Goal: Contribute content: Add original content to the website for others to see

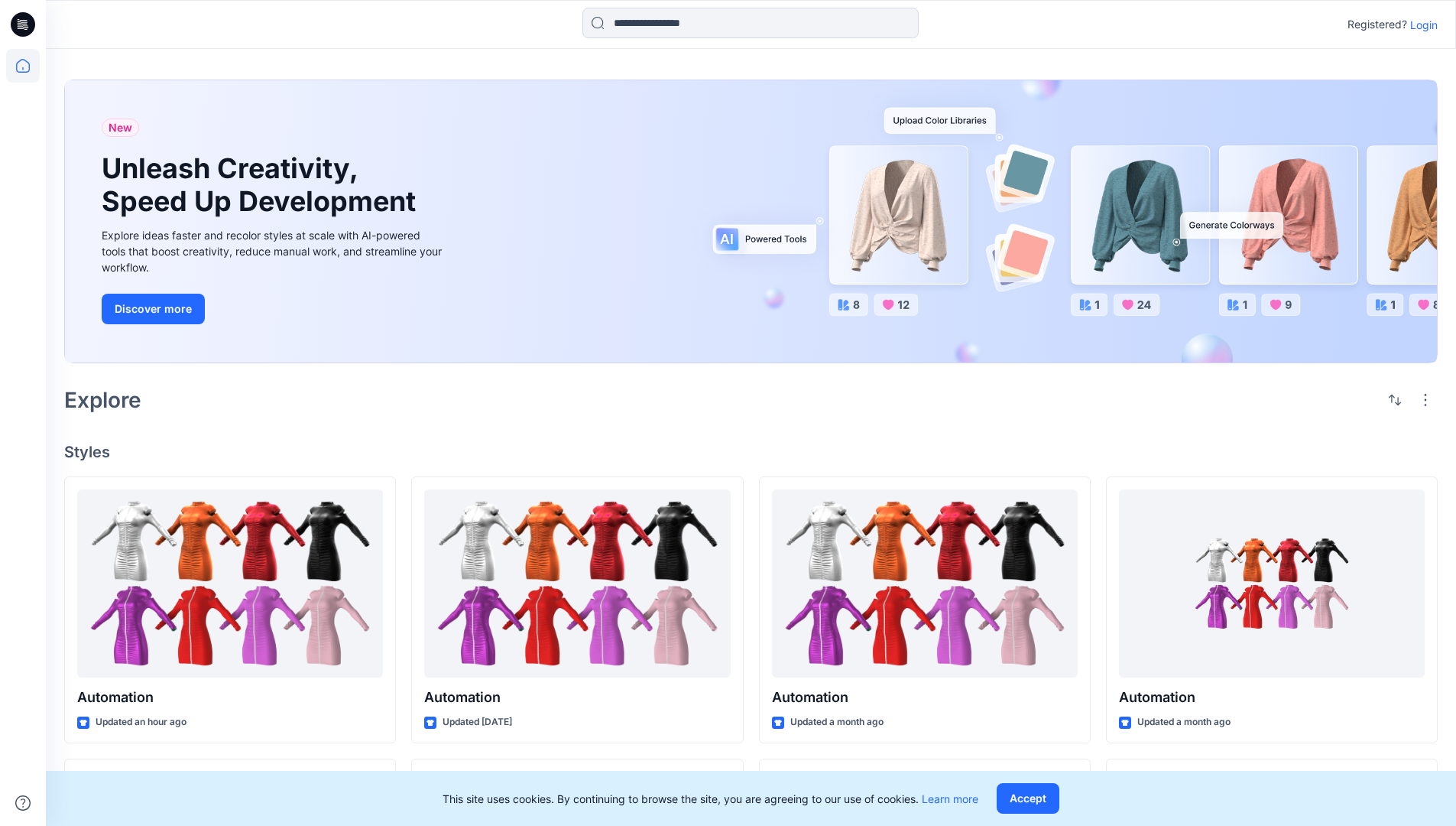
click at [1420, 24] on p "Login" at bounding box center [1424, 24] width 27 height 16
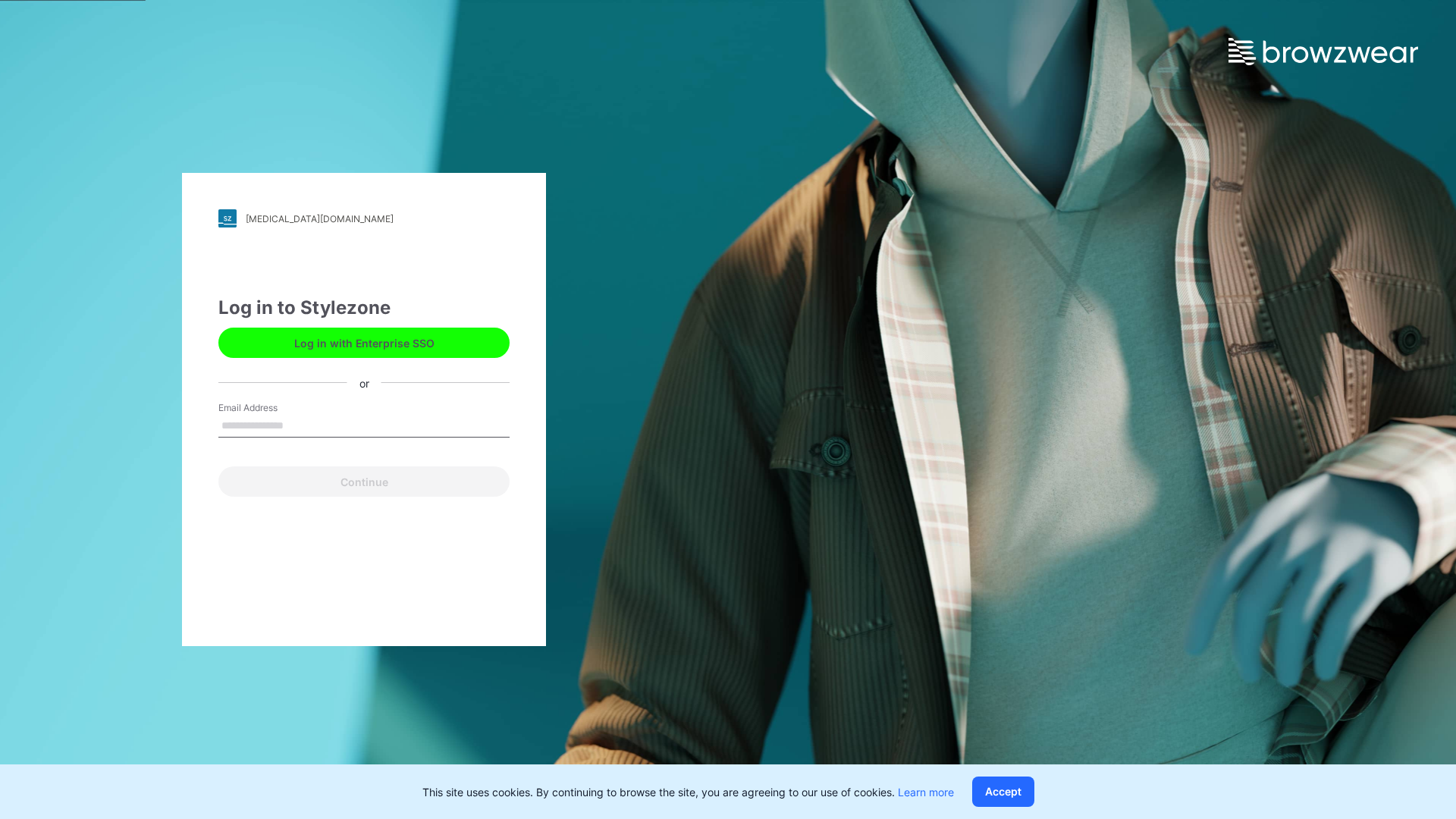
click at [300, 424] on input "Email Address" at bounding box center [363, 426] width 291 height 23
type input "**********"
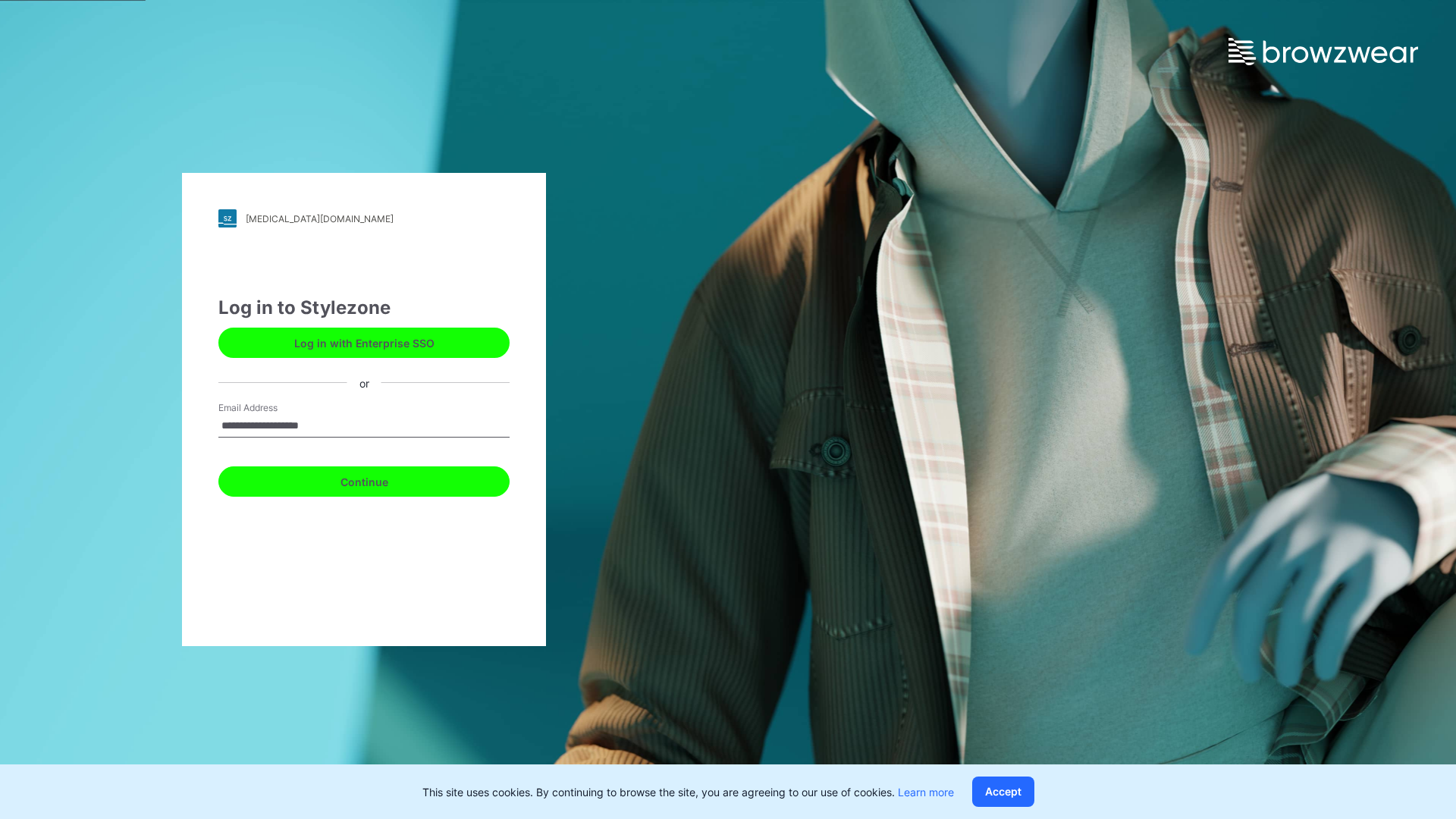
click at [381, 480] on button "Continue" at bounding box center [363, 481] width 291 height 30
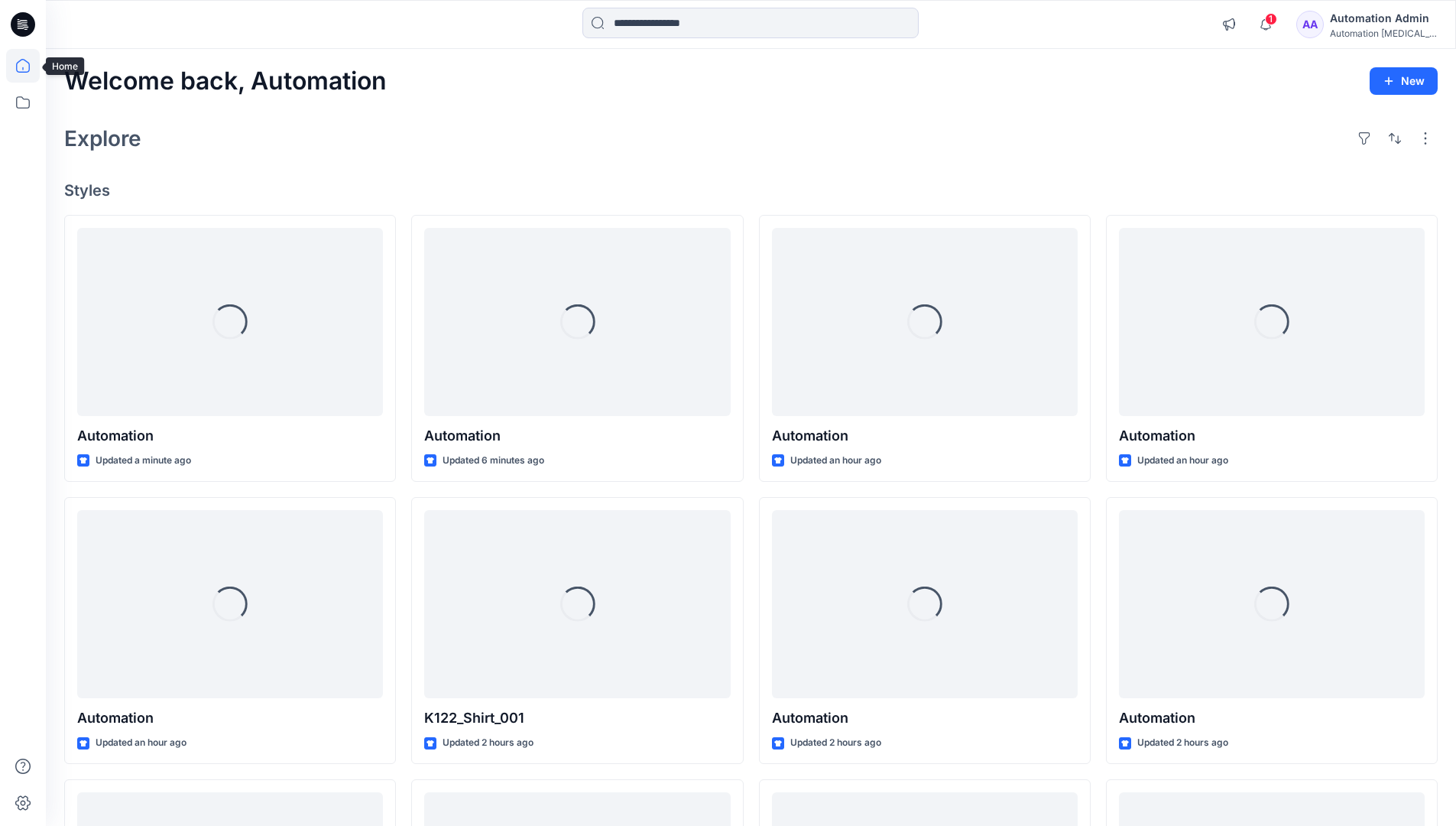
click at [29, 66] on icon at bounding box center [22, 66] width 14 height 14
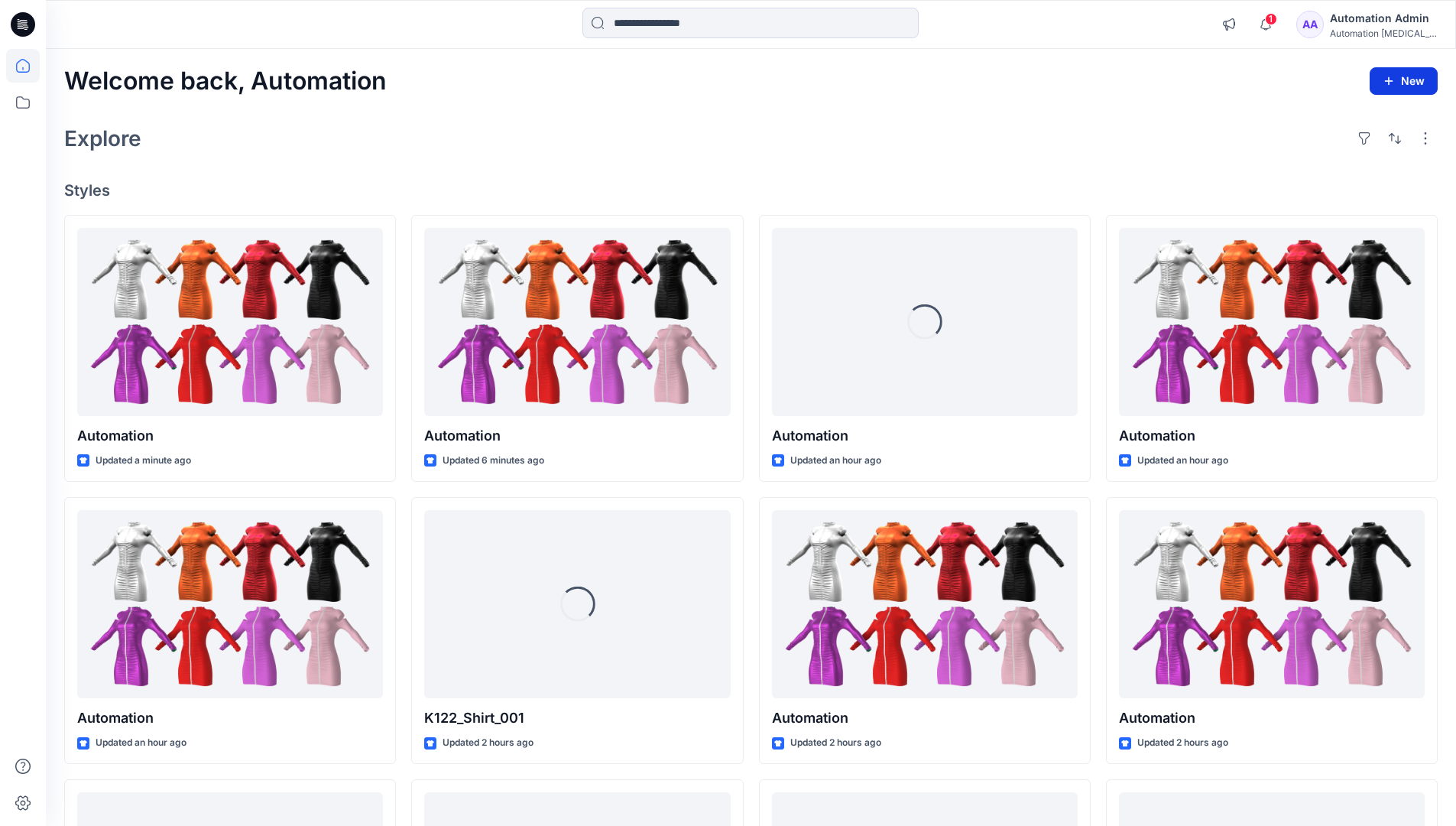
click at [1390, 72] on button "New" at bounding box center [1404, 81] width 68 height 27
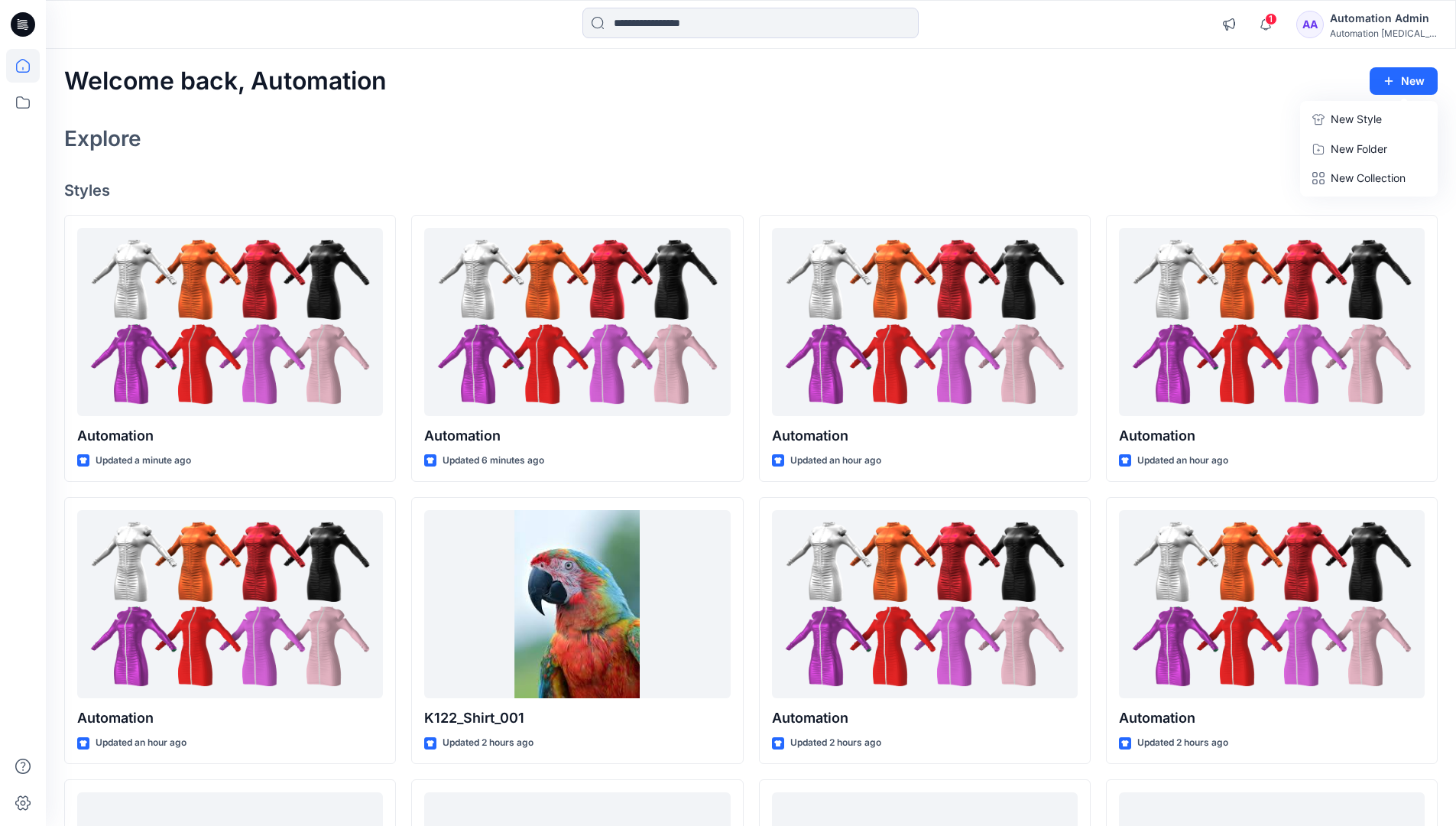
click at [1355, 119] on p "New Style" at bounding box center [1356, 120] width 51 height 18
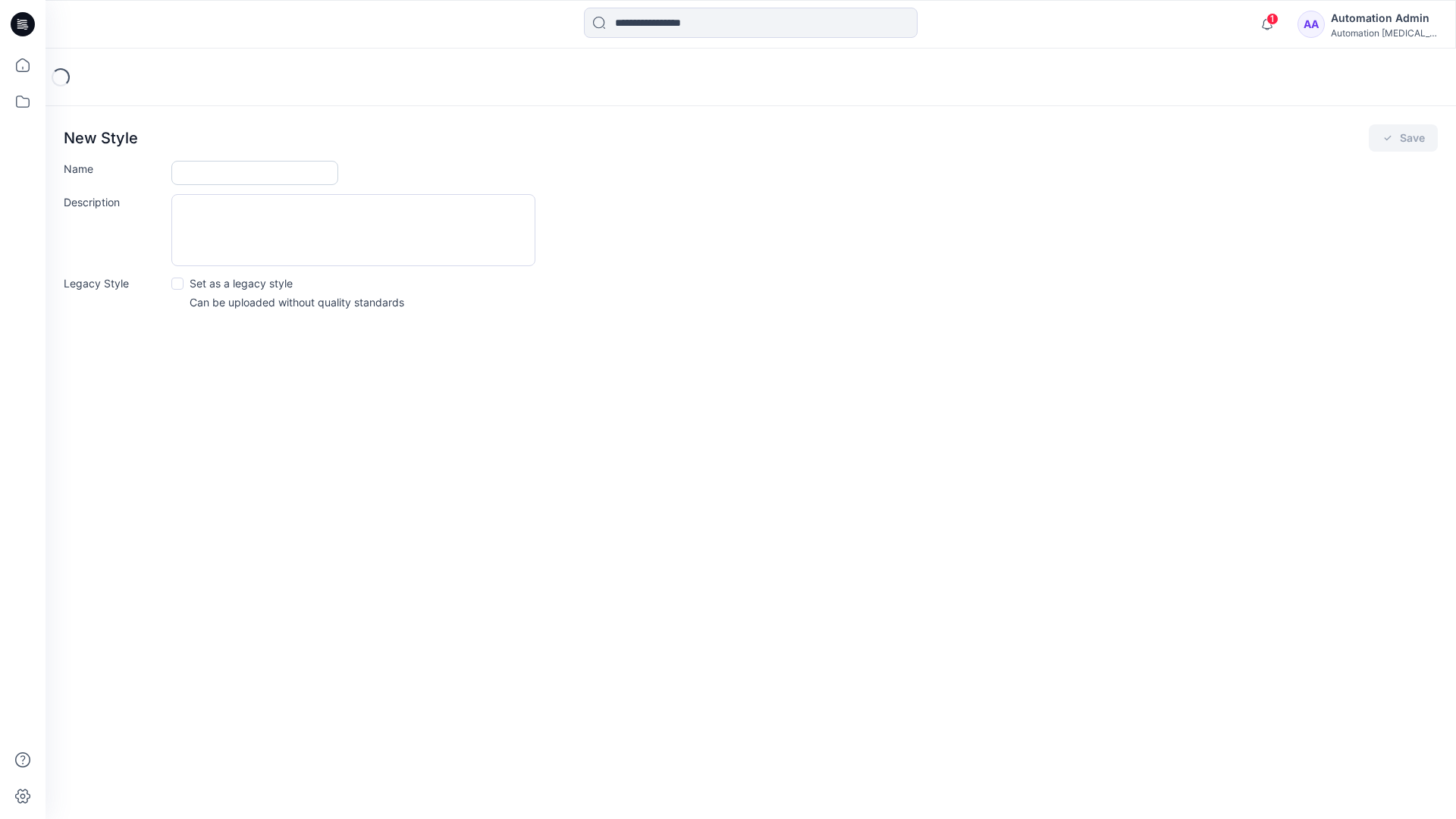
click at [213, 176] on input "Name" at bounding box center [255, 172] width 166 height 24
type input "**********"
click at [1396, 141] on button "Save" at bounding box center [1403, 138] width 69 height 27
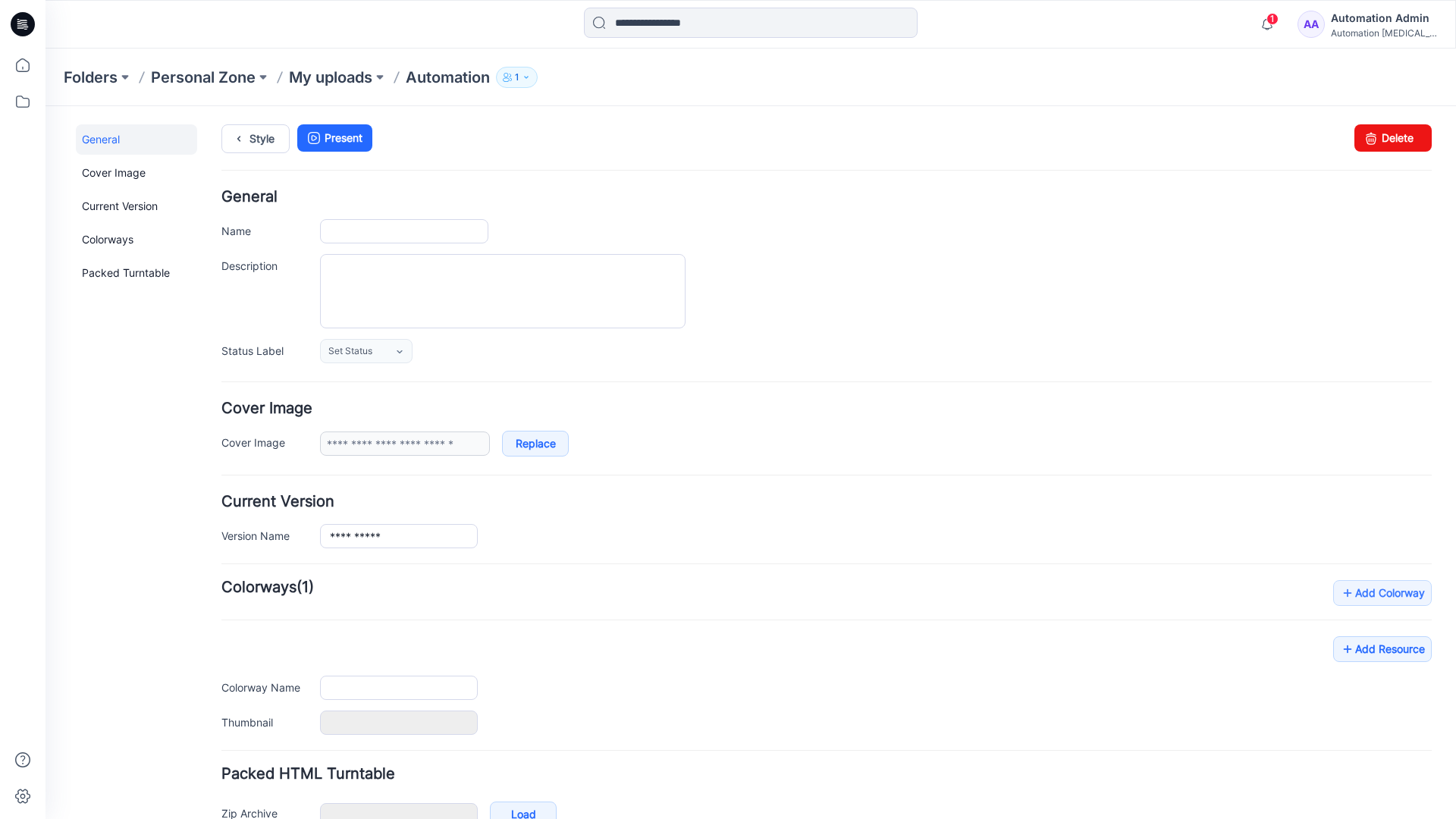
type input "**********"
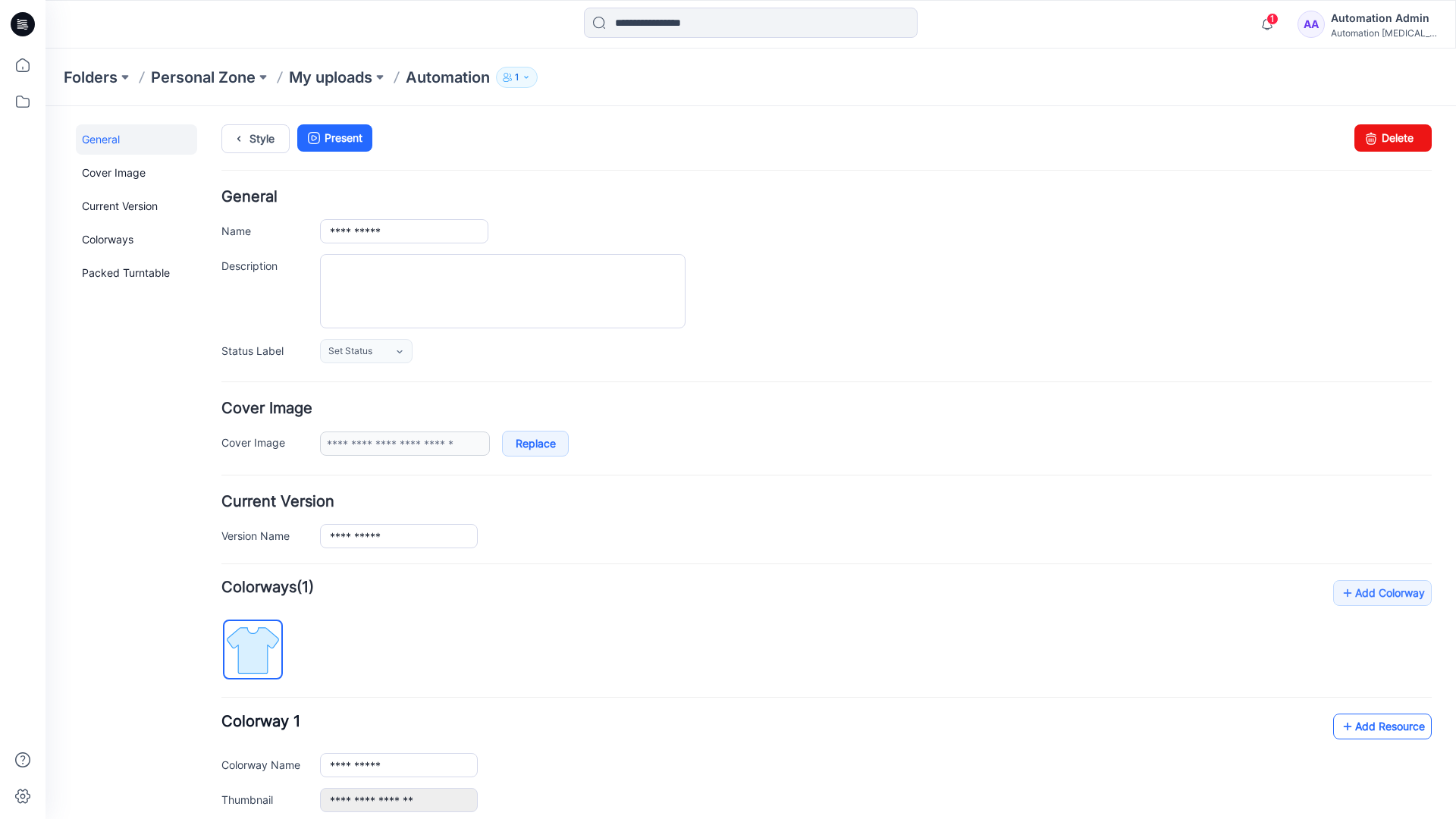
click at [1370, 725] on link "Add Resource" at bounding box center [1383, 726] width 99 height 26
click at [257, 137] on link "Style" at bounding box center [255, 138] width 68 height 29
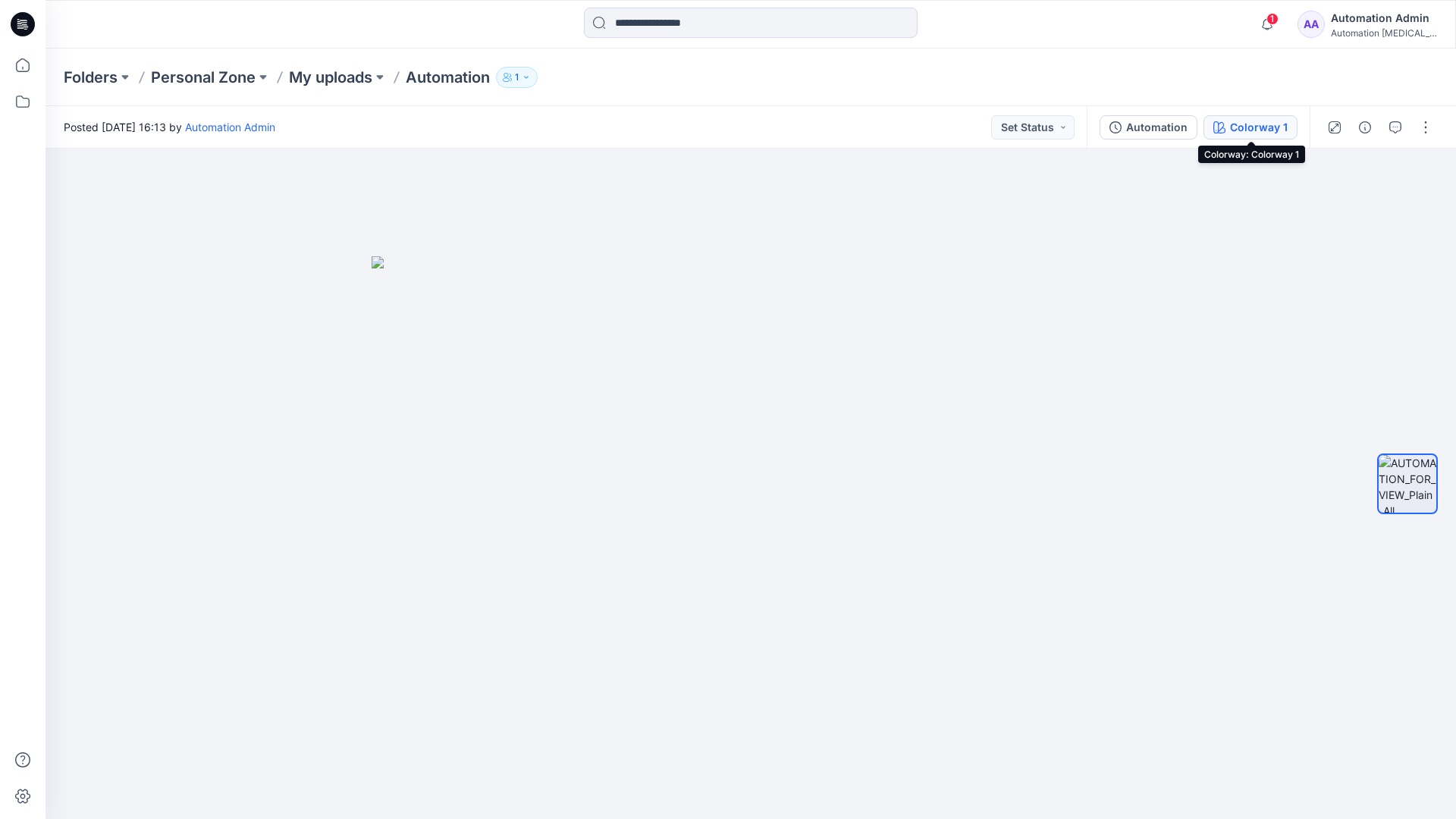
click at [1229, 129] on button "Colorway 1" at bounding box center [1251, 127] width 94 height 24
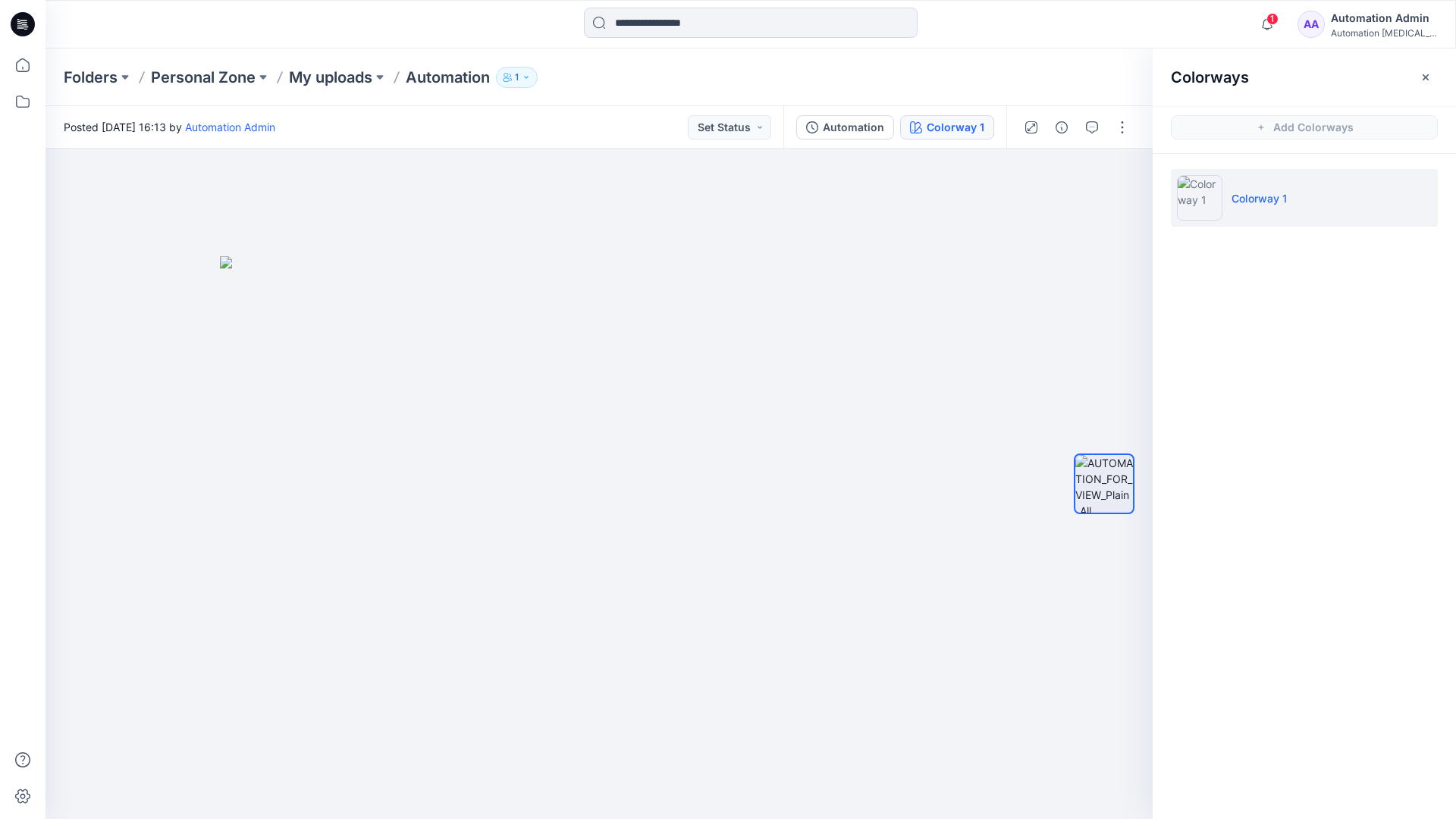
click at [1306, 201] on li "Colorway 1" at bounding box center [1304, 198] width 267 height 58
click at [1433, 74] on button "button" at bounding box center [1425, 77] width 24 height 24
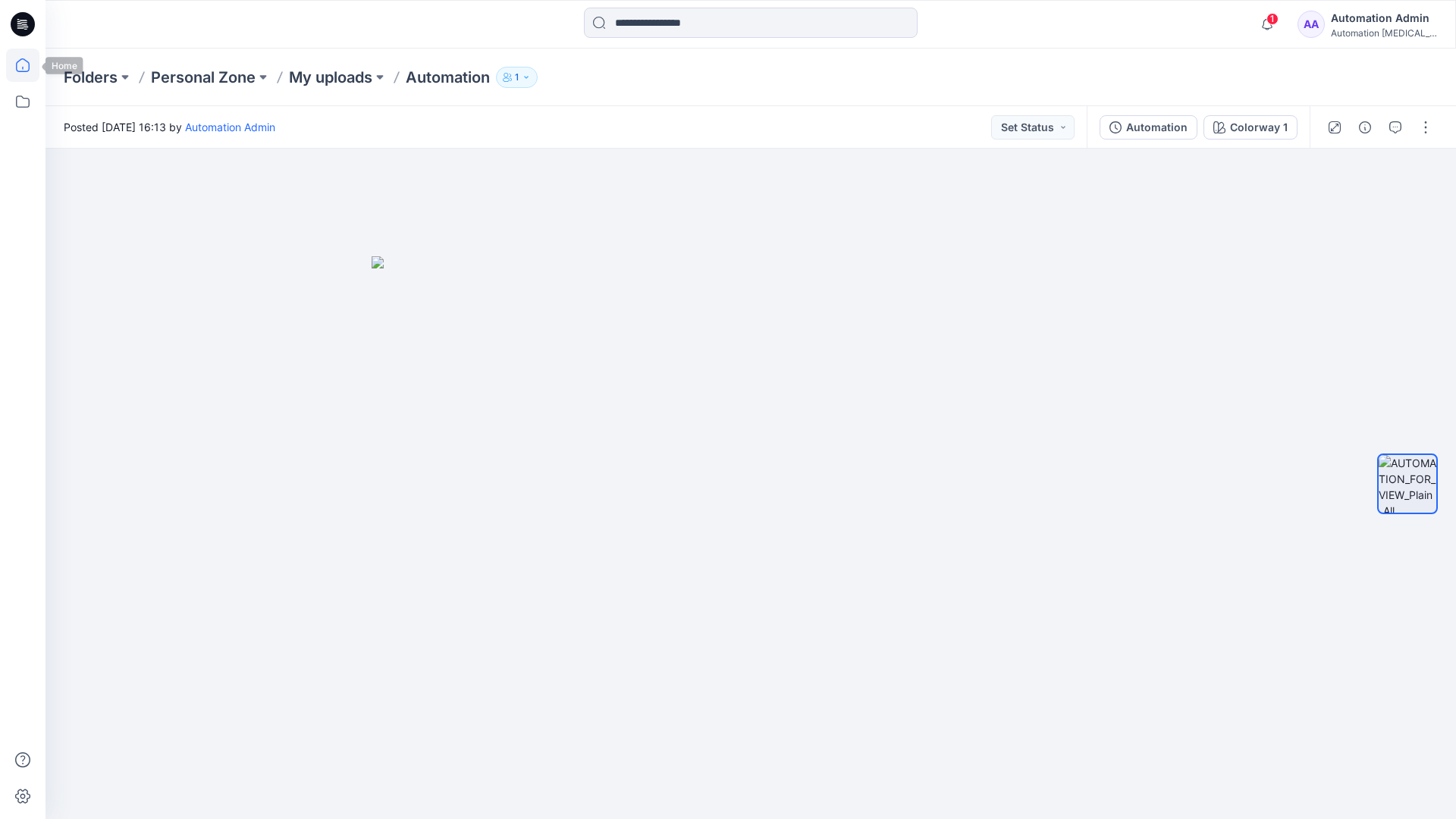
click at [26, 65] on icon at bounding box center [22, 65] width 33 height 33
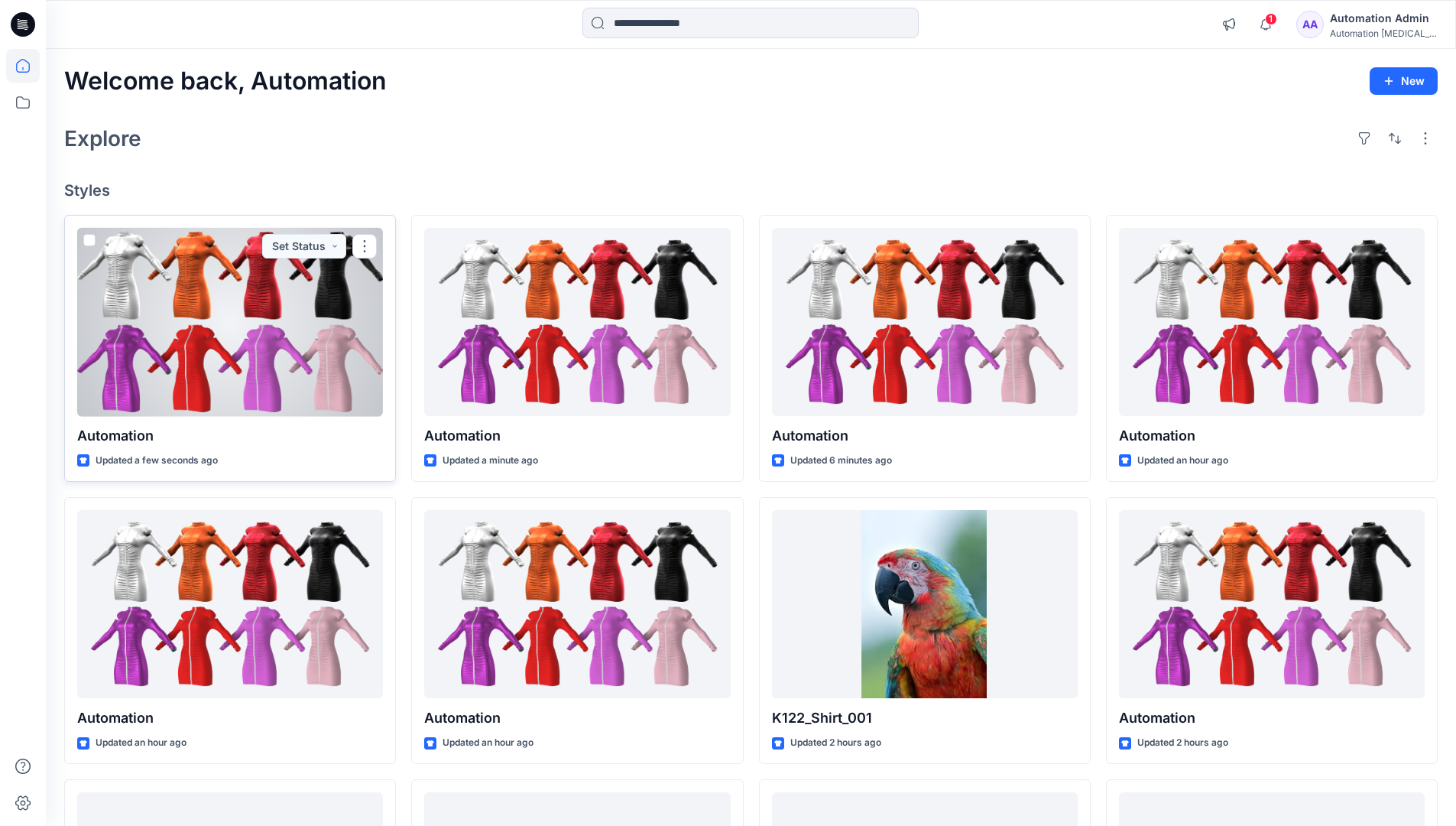
click at [275, 323] on div at bounding box center [230, 322] width 306 height 189
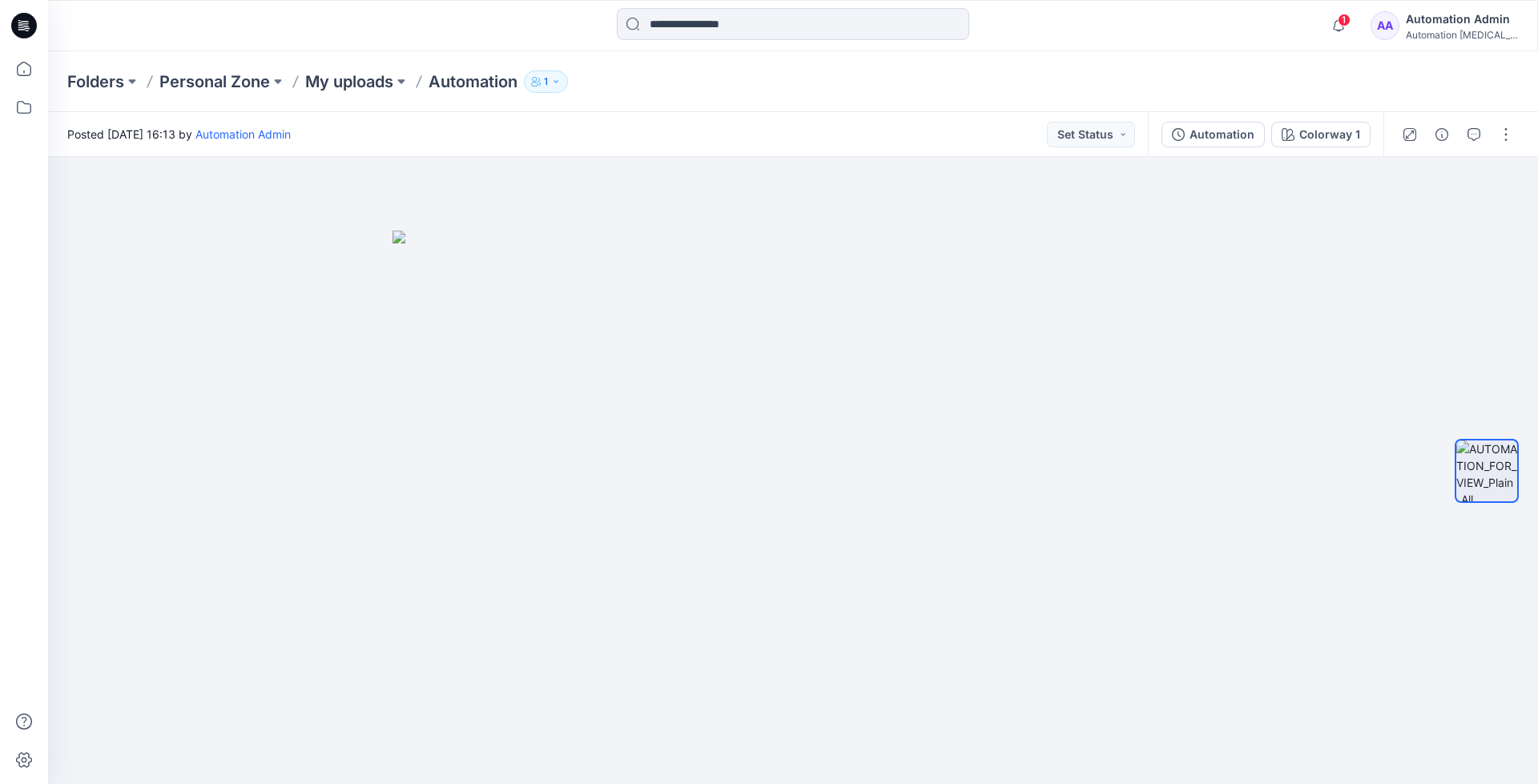
click at [1258, 64] on div "Folders Personal Zone My uploads Automation 1" at bounding box center [793, 82] width 1490 height 61
click at [1461, 20] on div "Automation Admin" at bounding box center [1461, 19] width 112 height 19
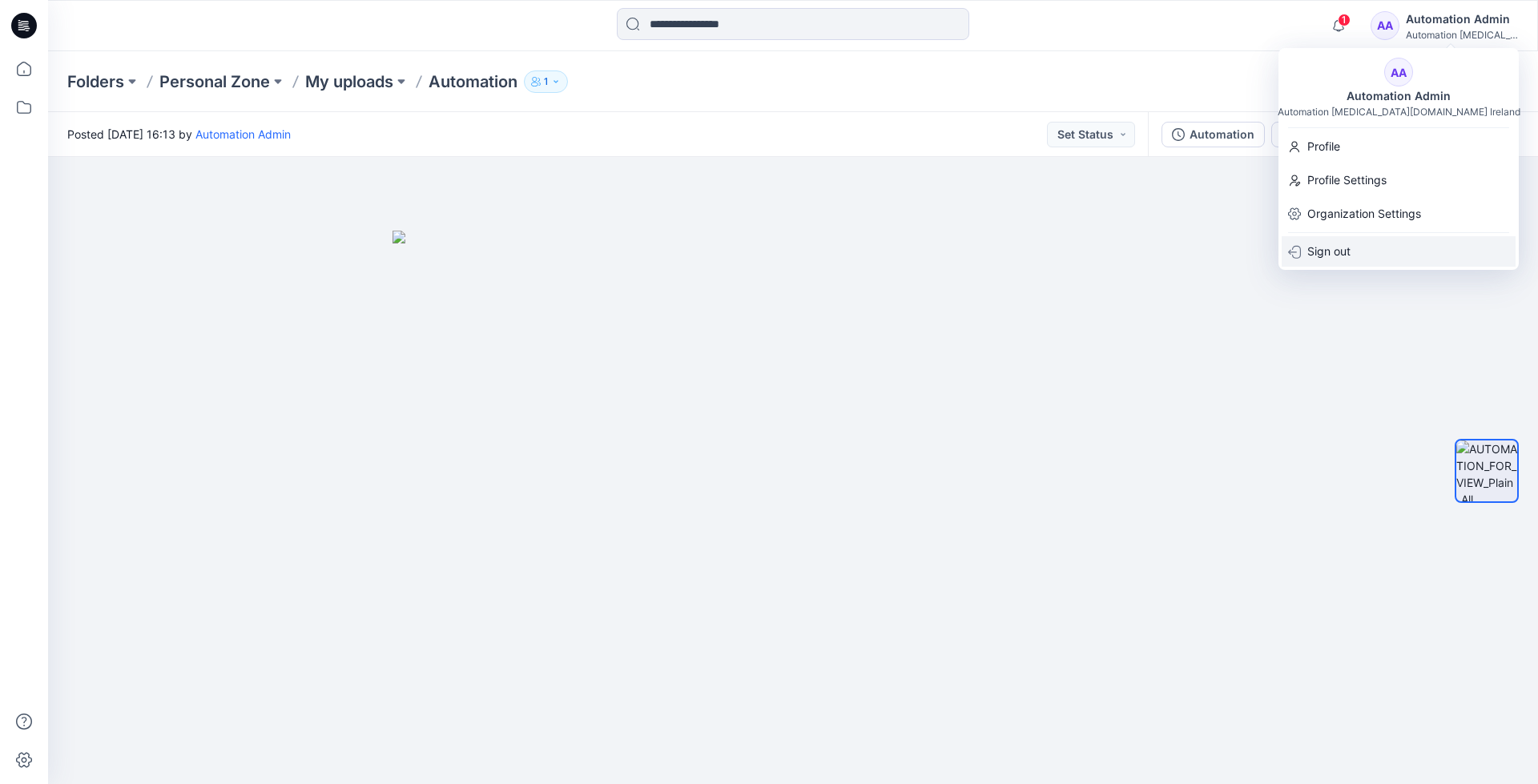
click at [1362, 248] on div "Sign out" at bounding box center [1398, 251] width 234 height 30
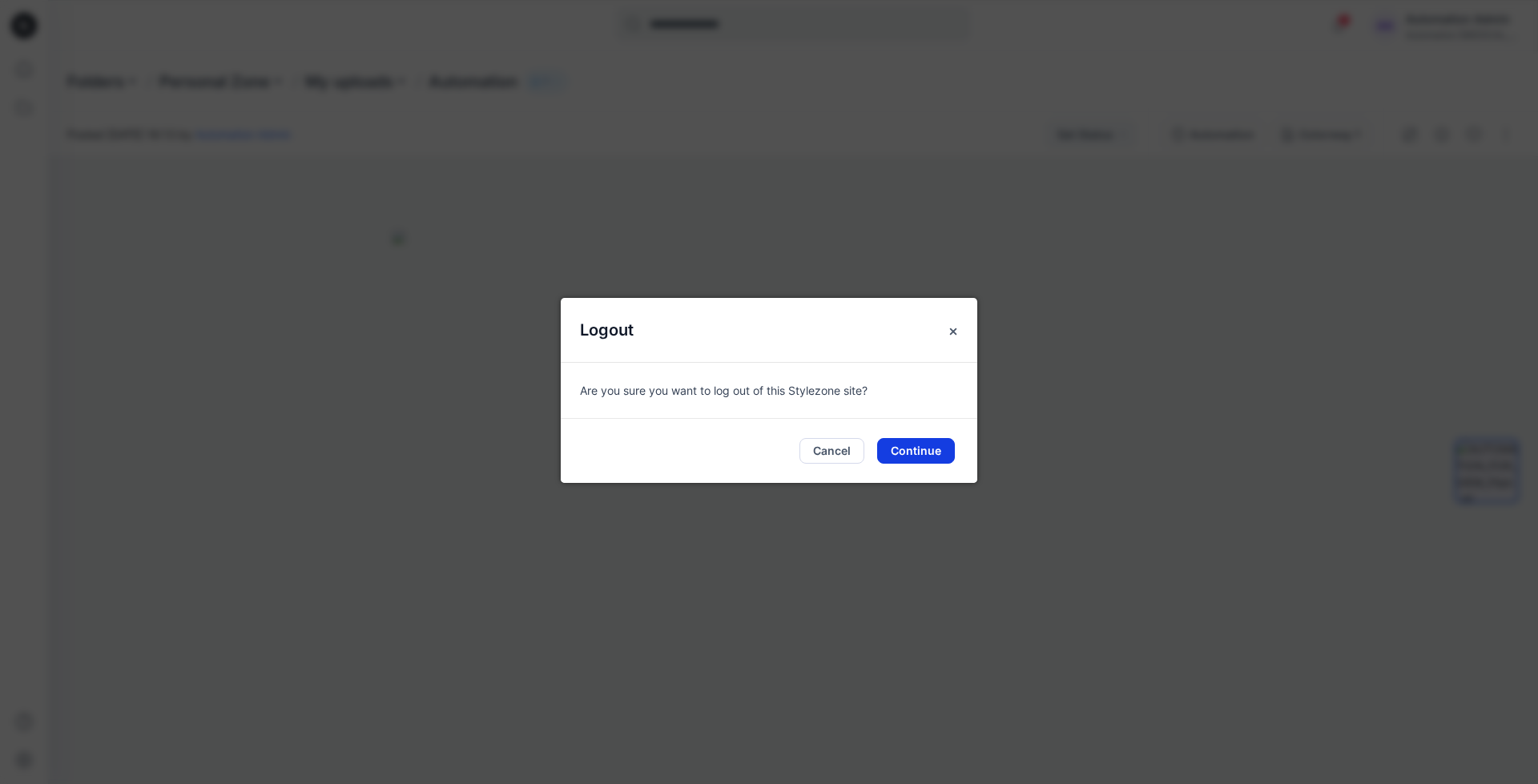
click at [921, 447] on button "Continue" at bounding box center [916, 450] width 77 height 25
